Goal: Register for event/course

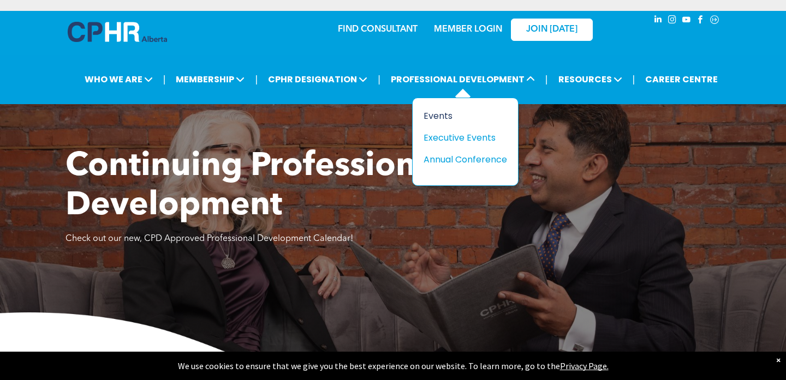
click at [442, 118] on div "Events" at bounding box center [460, 116] width 75 height 14
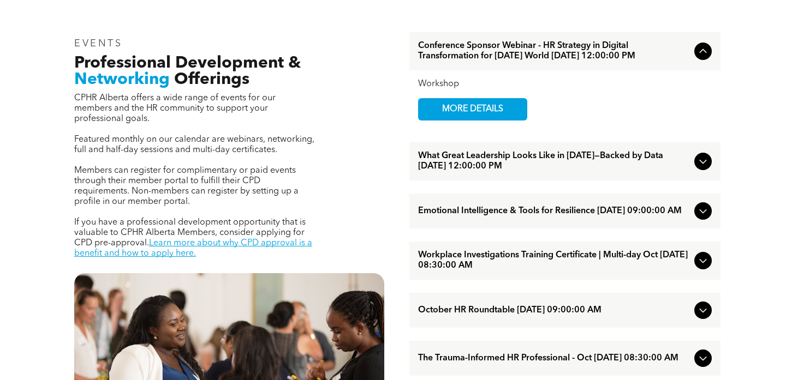
scroll to position [356, 0]
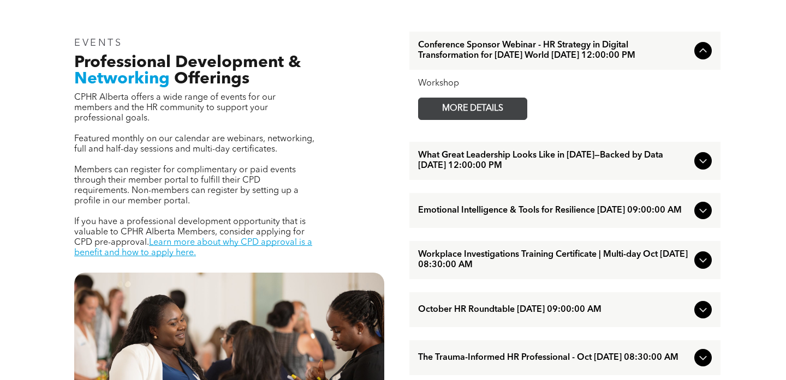
click at [488, 119] on span "MORE DETAILS" at bounding box center [472, 108] width 86 height 21
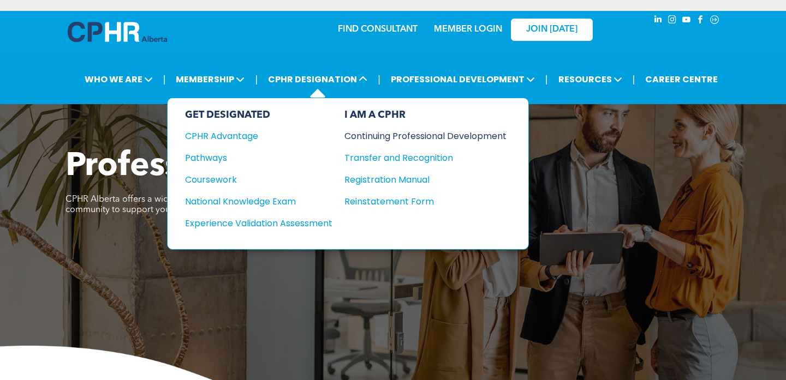
click at [400, 139] on div "Continuing Professional Development" at bounding box center [417, 136] width 146 height 14
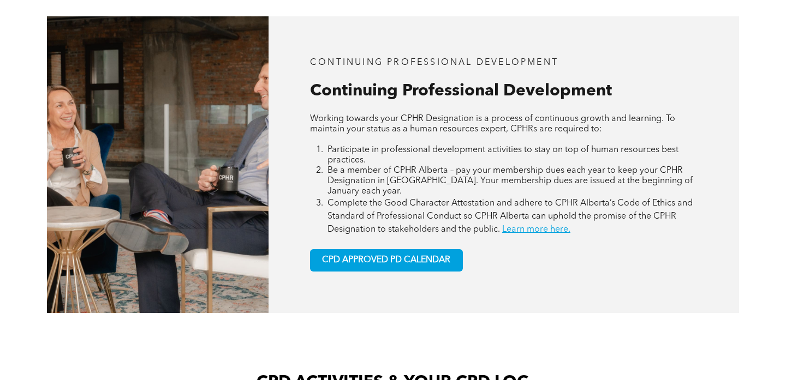
scroll to position [704, 0]
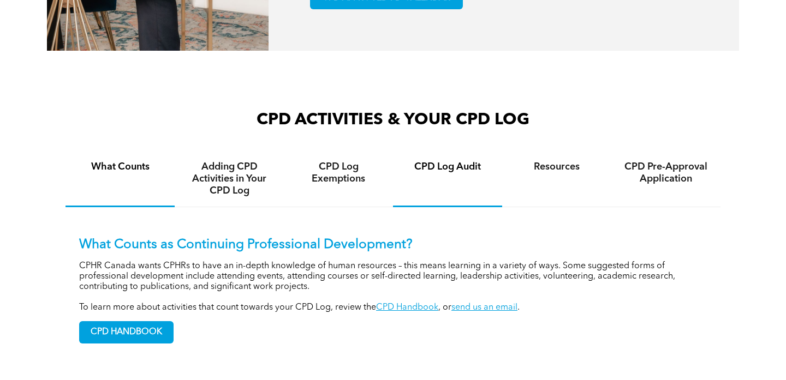
click at [424, 162] on h4 "CPD Log Audit" at bounding box center [447, 167] width 89 height 12
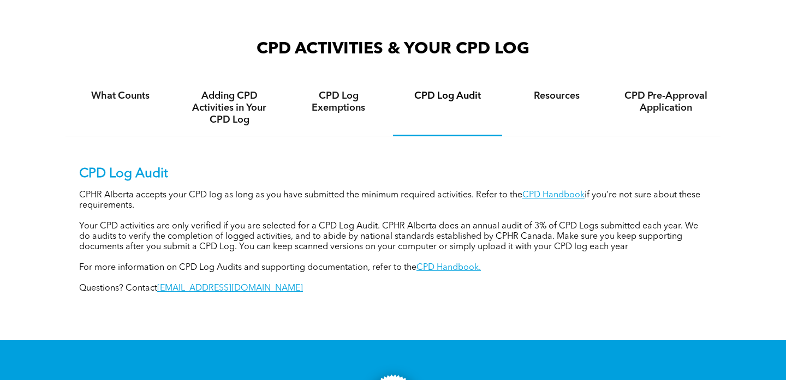
scroll to position [788, 0]
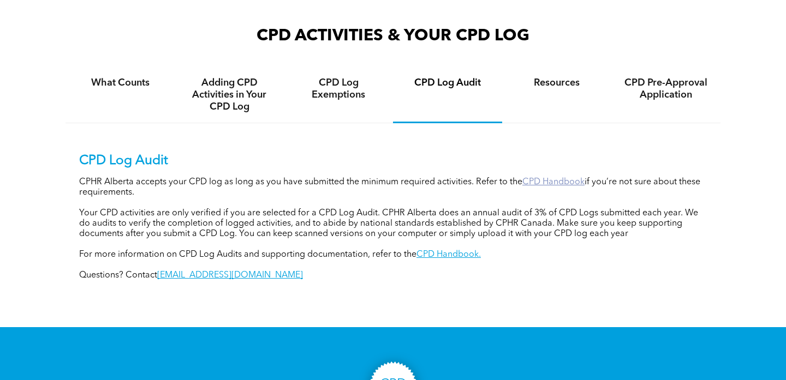
click at [570, 182] on link "CPD Handbook" at bounding box center [553, 182] width 62 height 9
